Goal: Information Seeking & Learning: Learn about a topic

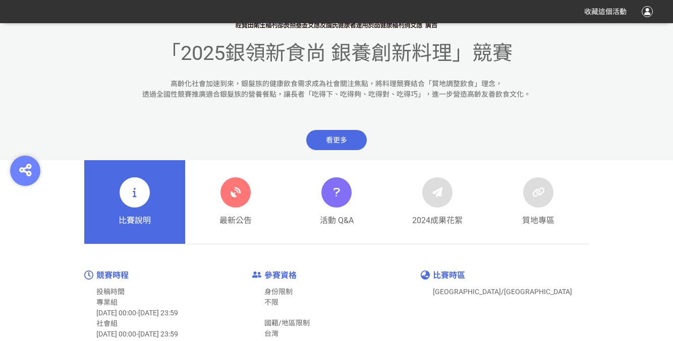
click at [229, 193] on icon at bounding box center [235, 193] width 18 height 18
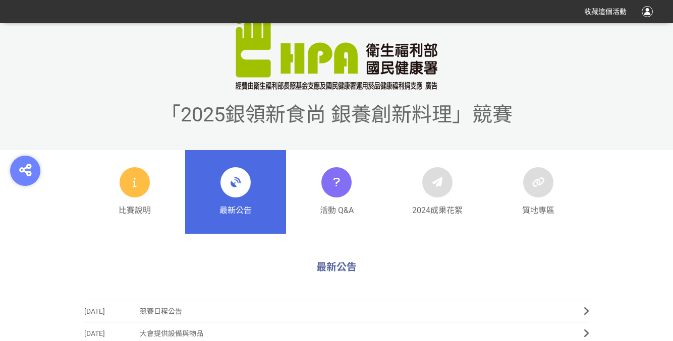
scroll to position [282, 0]
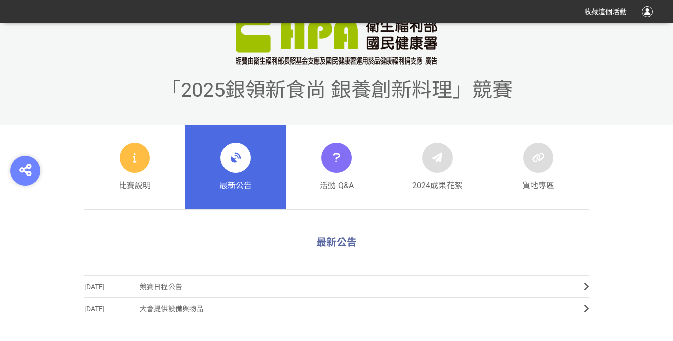
click at [118, 177] on div "比賽說明" at bounding box center [134, 167] width 32 height 49
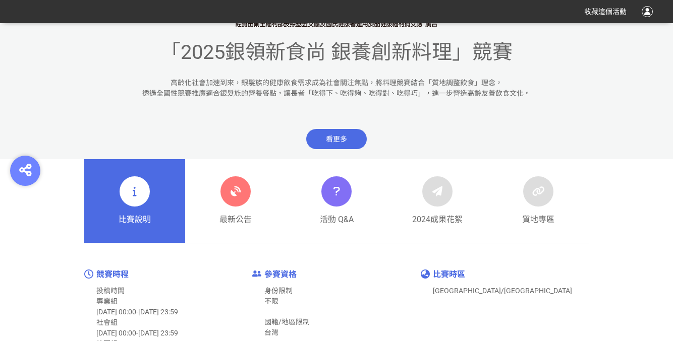
click at [216, 193] on link "最新公告" at bounding box center [235, 201] width 101 height 84
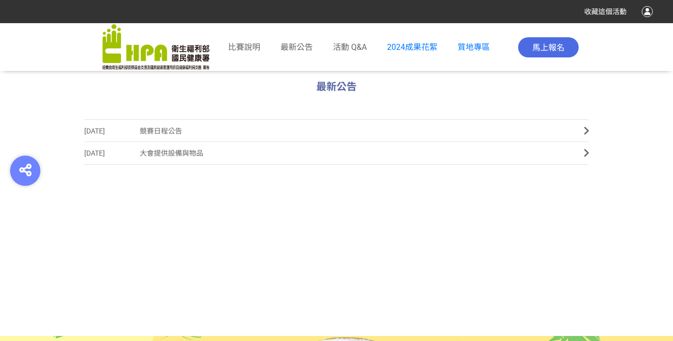
scroll to position [439, 0]
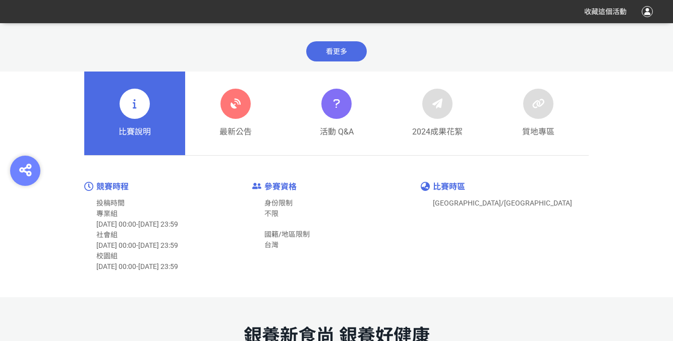
scroll to position [405, 0]
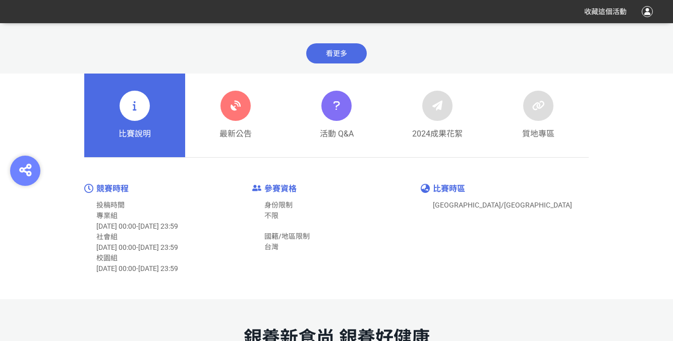
click at [233, 124] on div "最新公告" at bounding box center [235, 115] width 32 height 49
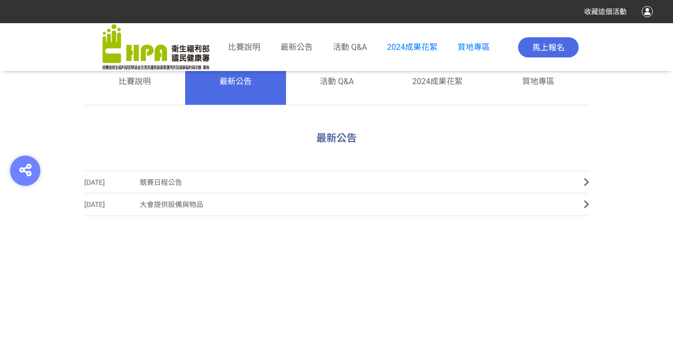
click at [152, 180] on span "競賽日程公告" at bounding box center [354, 182] width 429 height 23
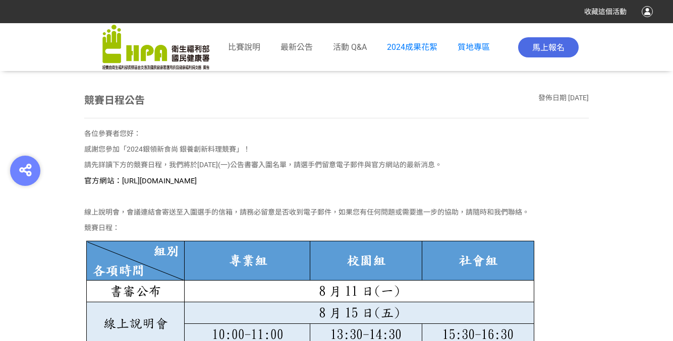
scroll to position [416, 0]
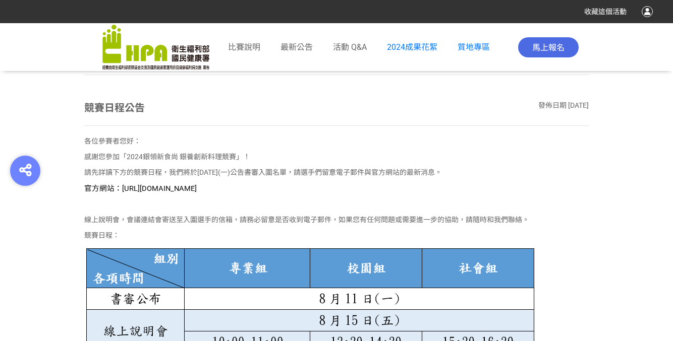
click at [180, 187] on span "官方網站：https://contest.bhuntr.com/tw/GDHealthy/home/" at bounding box center [140, 188] width 112 height 9
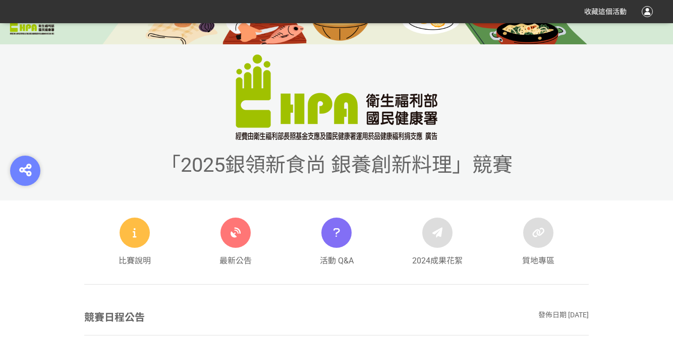
scroll to position [0, 0]
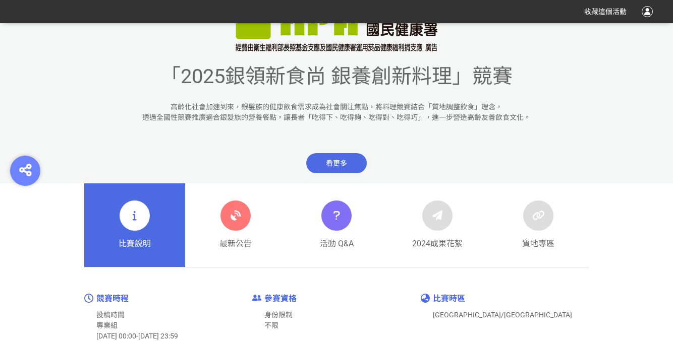
scroll to position [270, 0]
